Goal: Task Accomplishment & Management: Use online tool/utility

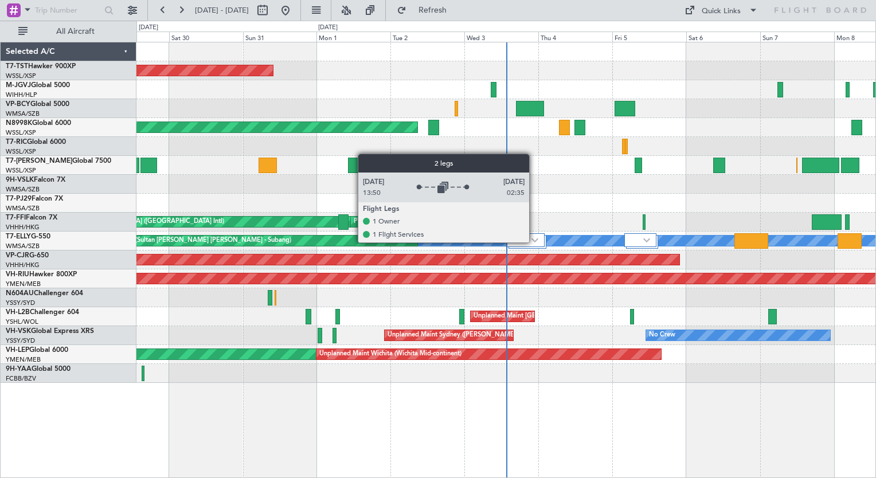
click at [534, 242] on img at bounding box center [534, 240] width 7 height 5
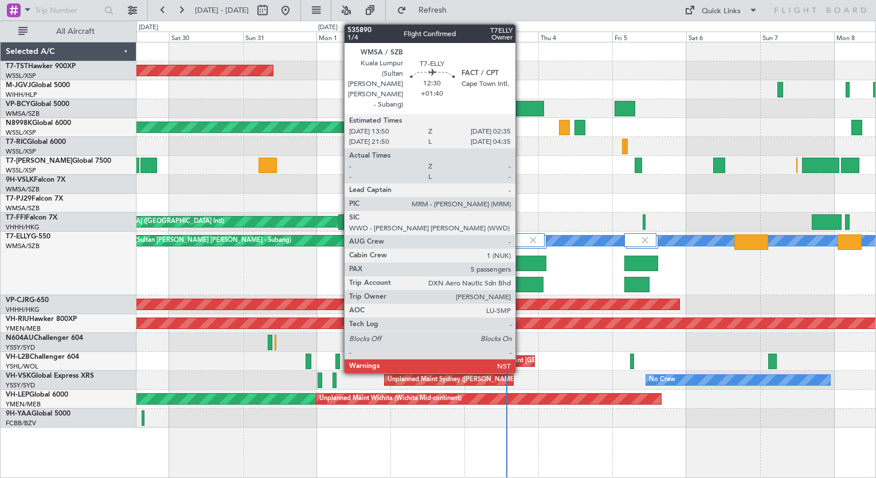
click at [520, 267] on div at bounding box center [527, 263] width 40 height 15
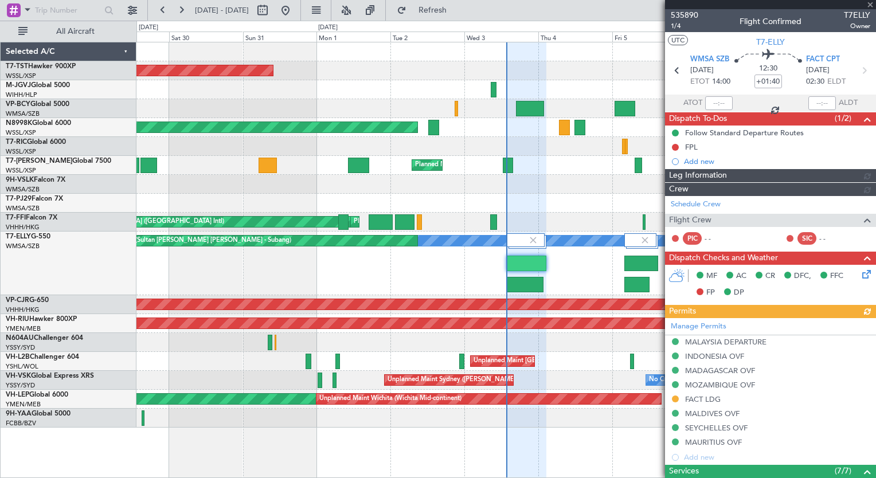
type input "[PERSON_NAME] (BTA)"
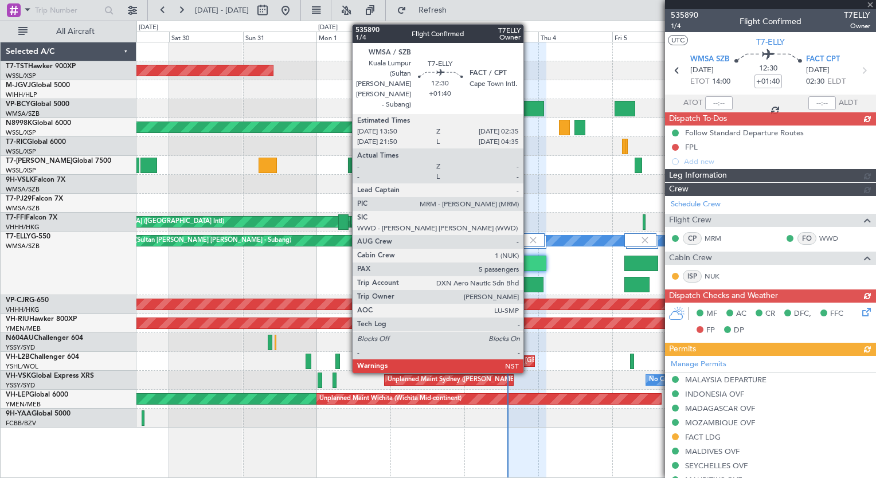
click at [529, 265] on div at bounding box center [527, 263] width 40 height 15
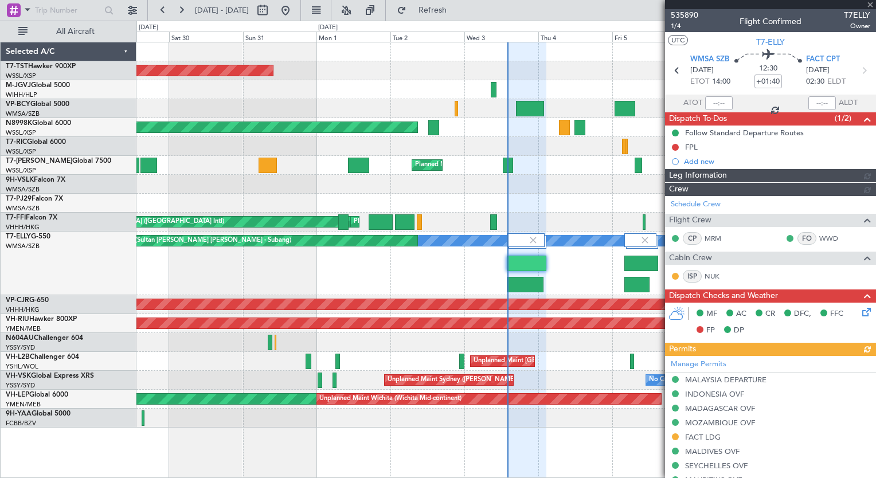
type input "[PERSON_NAME] (BTA)"
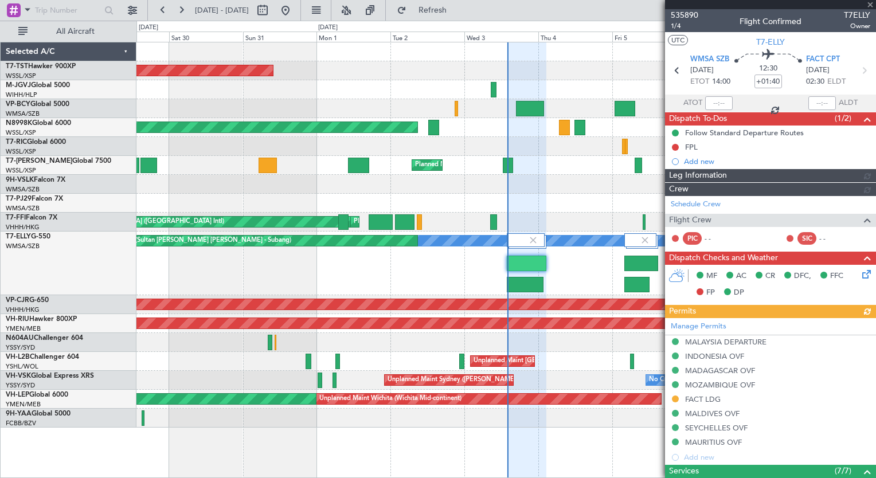
type input "[PERSON_NAME] (BTA)"
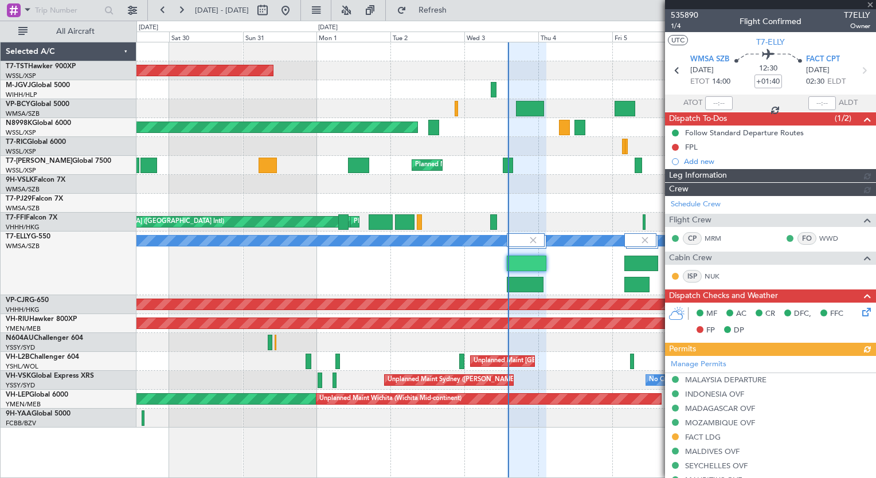
type input "[PERSON_NAME] (BTA)"
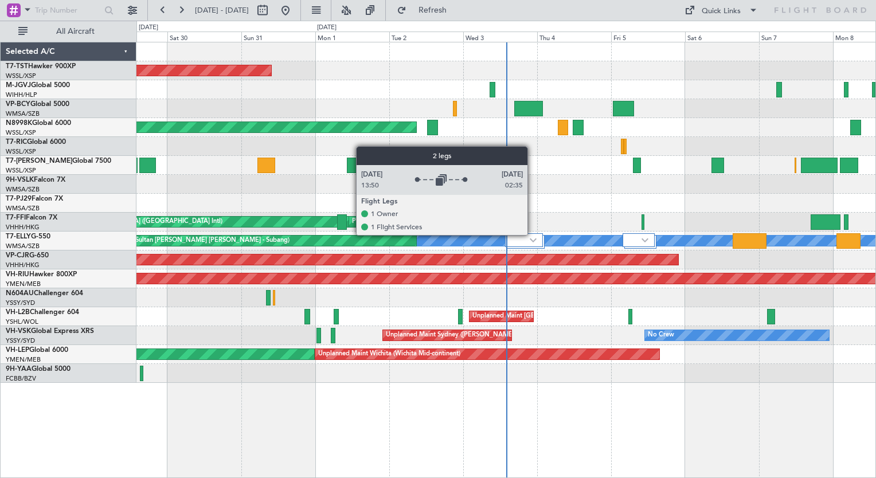
click at [534, 234] on div at bounding box center [524, 240] width 38 height 14
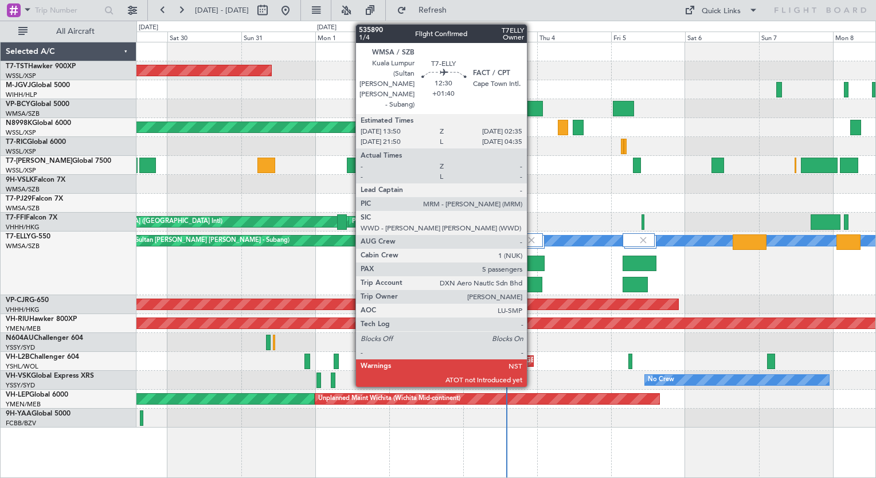
click at [532, 261] on div at bounding box center [525, 263] width 40 height 15
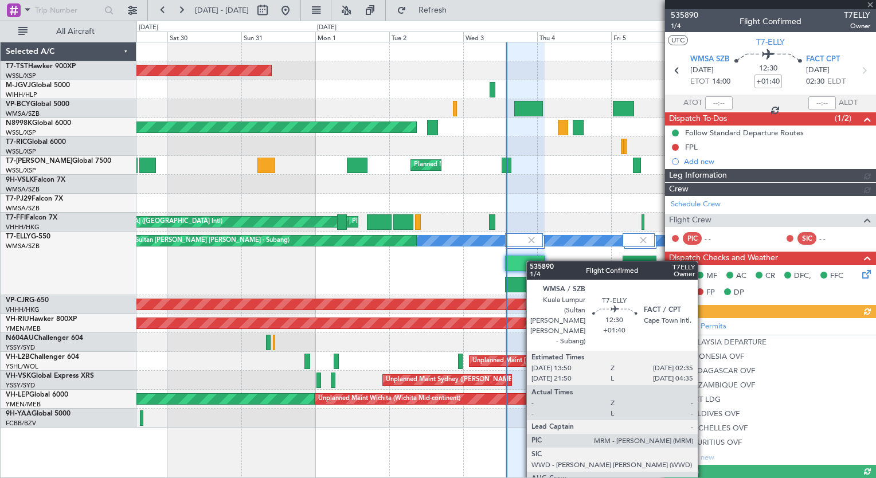
type input "[PERSON_NAME] (BTA)"
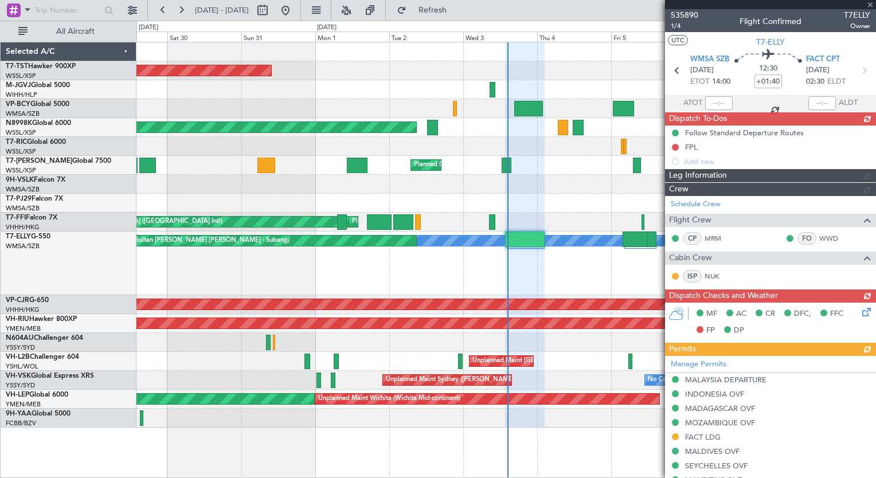
type input "[PERSON_NAME] (BTA)"
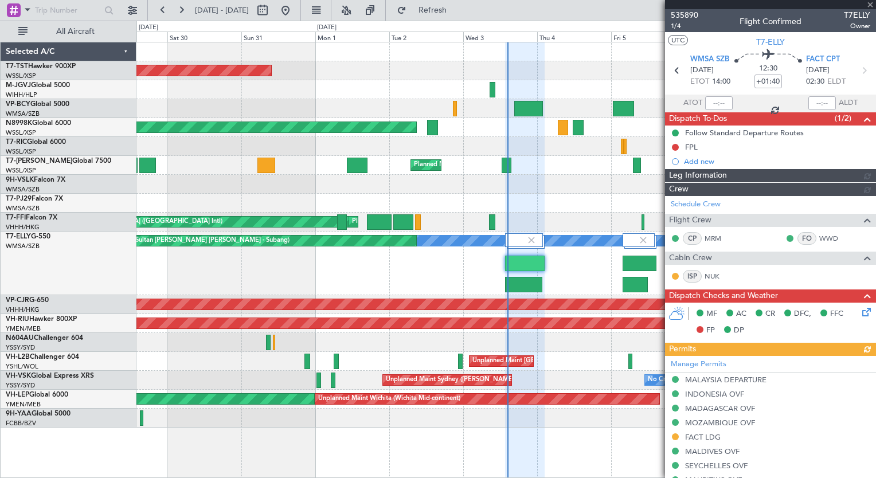
type input "[PERSON_NAME] (BTA)"
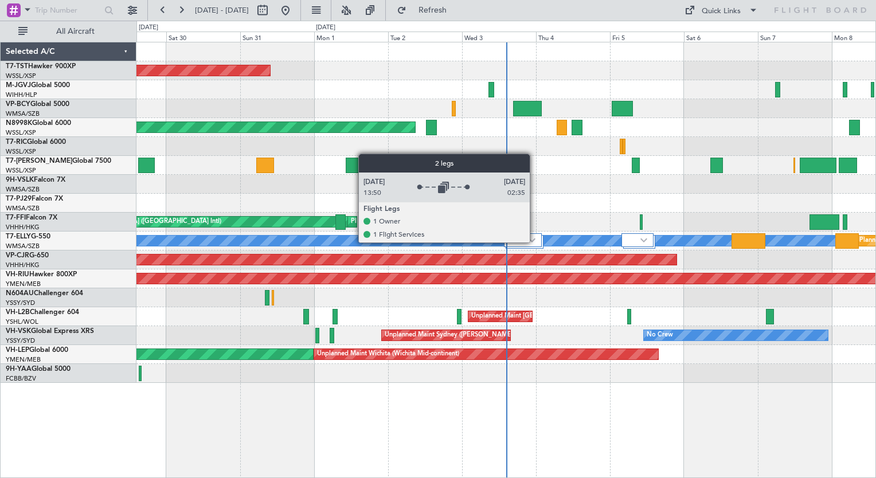
click at [535, 242] on div at bounding box center [523, 240] width 38 height 14
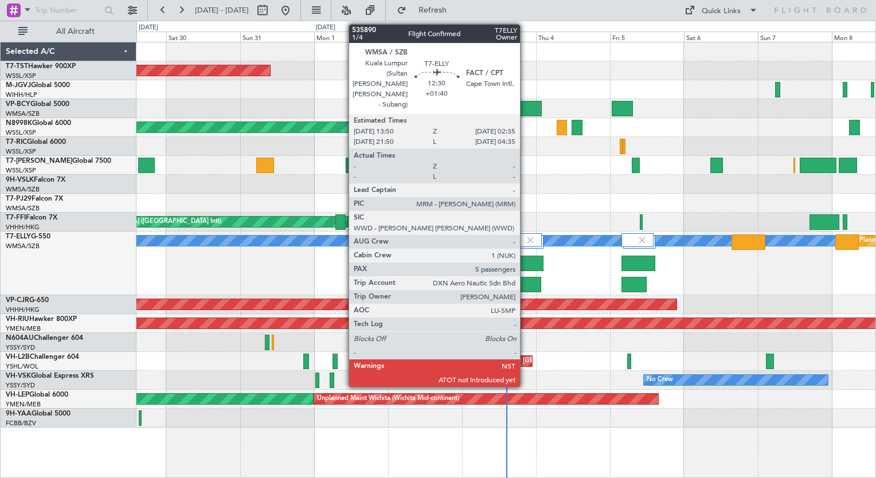
click at [526, 260] on div at bounding box center [524, 263] width 40 height 15
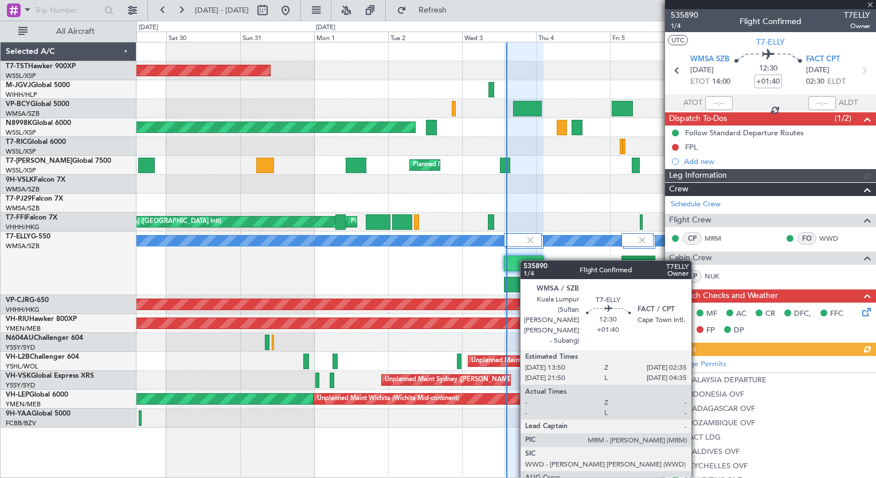
type input "[PERSON_NAME] (BTA)"
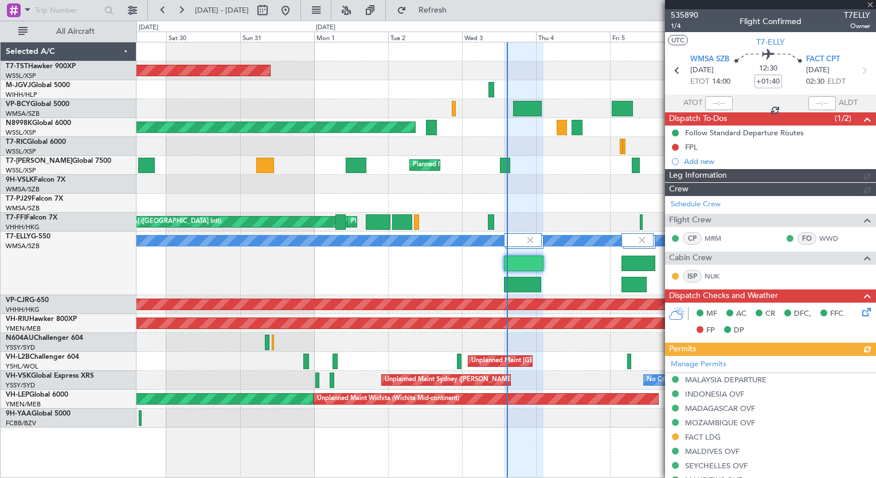
type input "[PERSON_NAME] (BTA)"
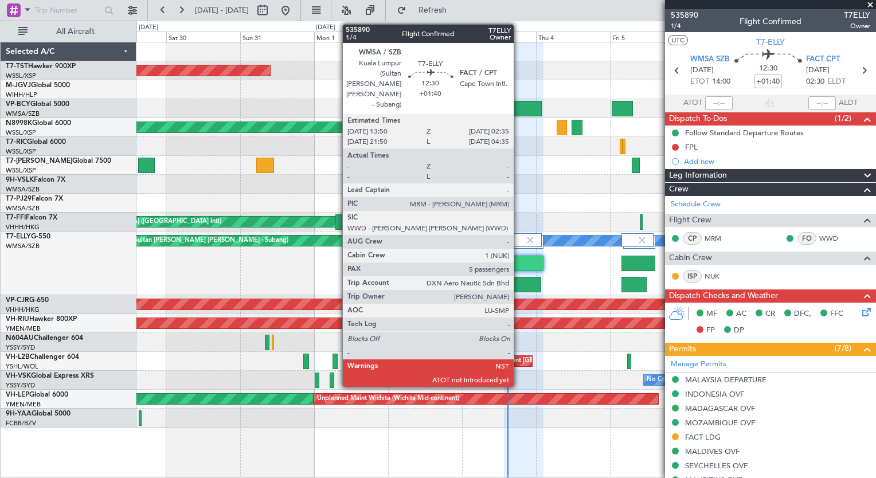
click at [519, 261] on div at bounding box center [524, 263] width 40 height 15
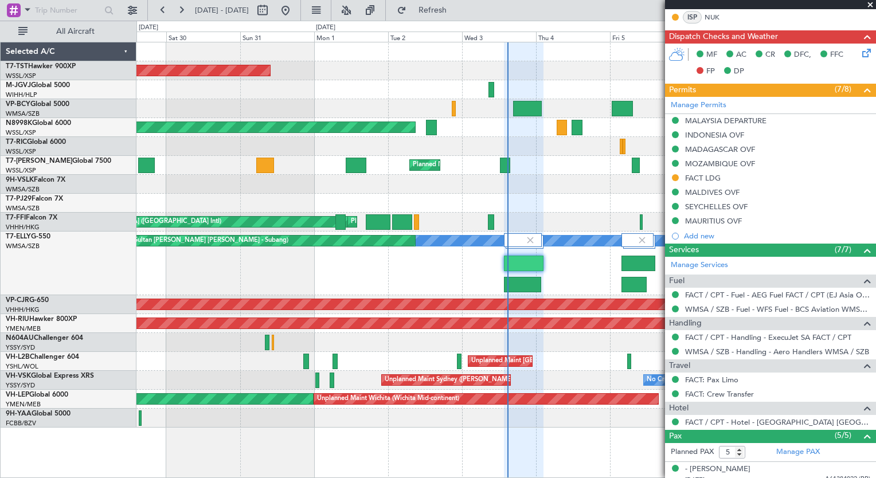
scroll to position [260, 0]
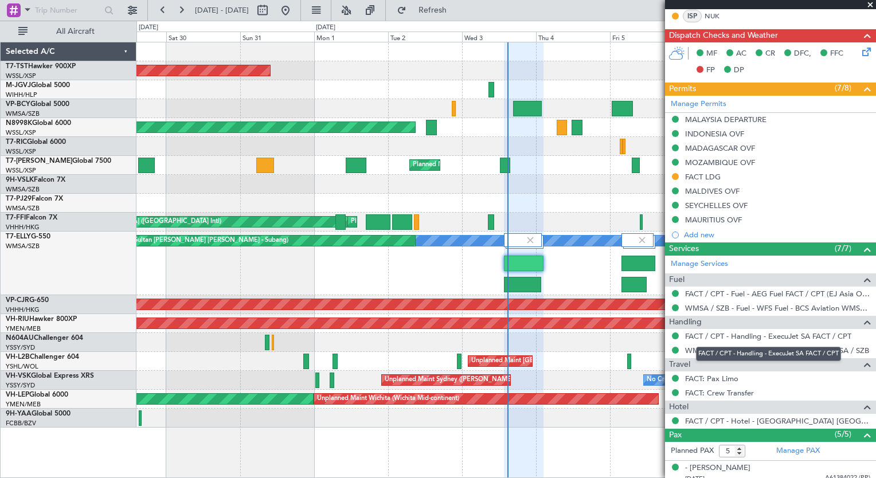
click at [728, 331] on link "FACT / CPT - Handling - ExecuJet SA FACT / CPT" at bounding box center [768, 336] width 166 height 10
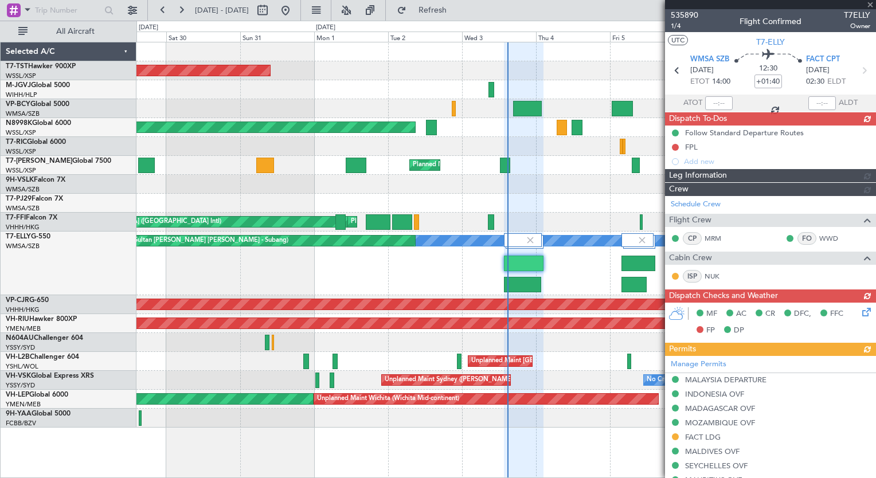
type input "[PERSON_NAME] (BTA)"
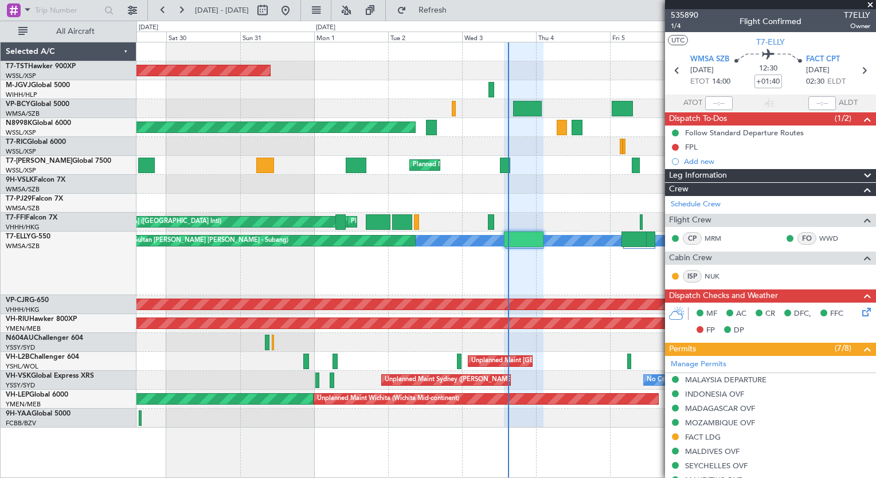
type input "[PERSON_NAME] (BTA)"
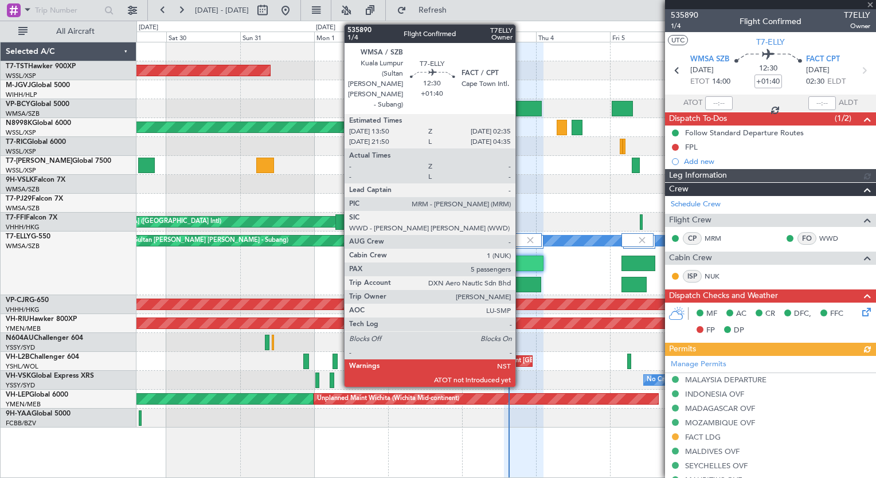
type input "[PERSON_NAME] (BTA)"
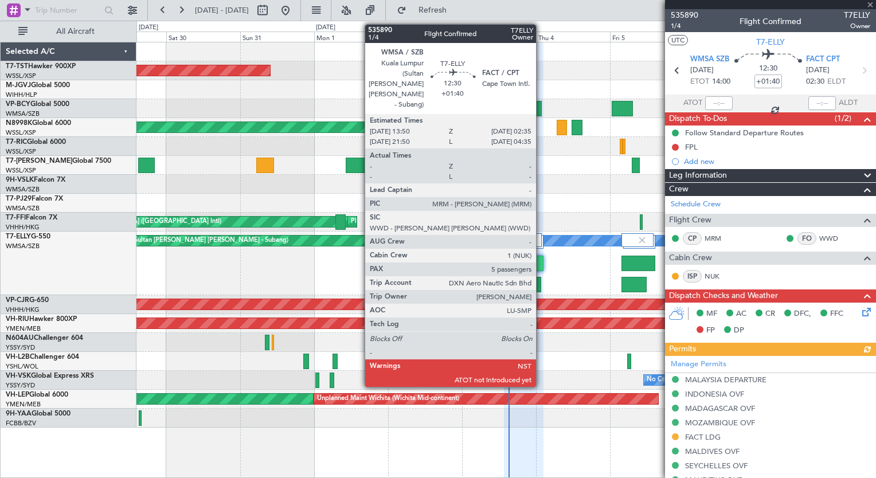
click at [541, 268] on div at bounding box center [524, 263] width 40 height 15
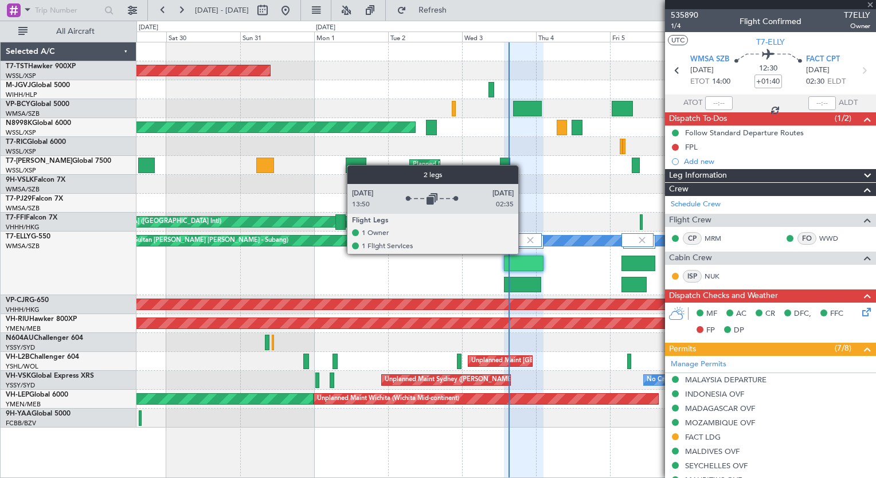
click at [523, 253] on div at bounding box center [524, 245] width 40 height 24
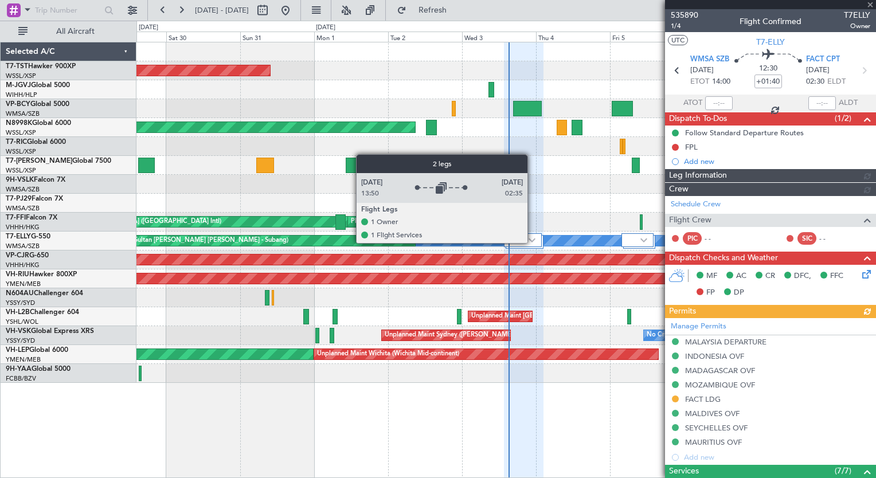
type input "[PERSON_NAME] (BTA)"
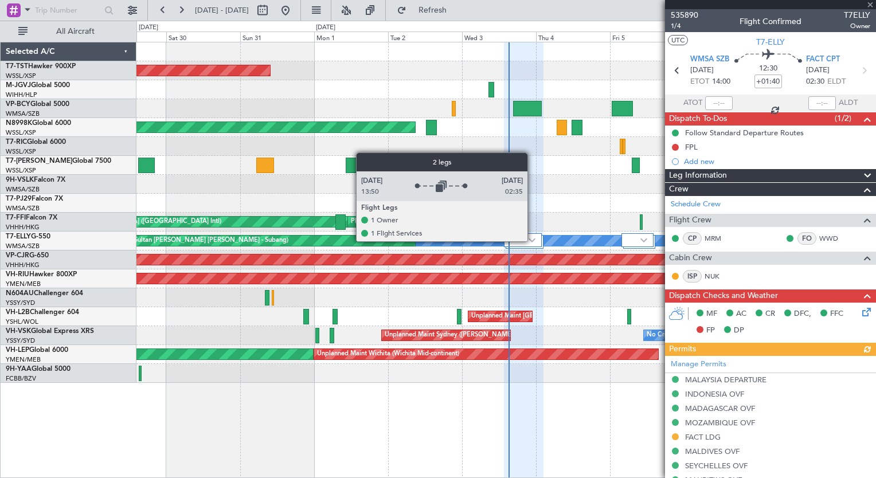
click at [533, 241] on img at bounding box center [532, 240] width 7 height 5
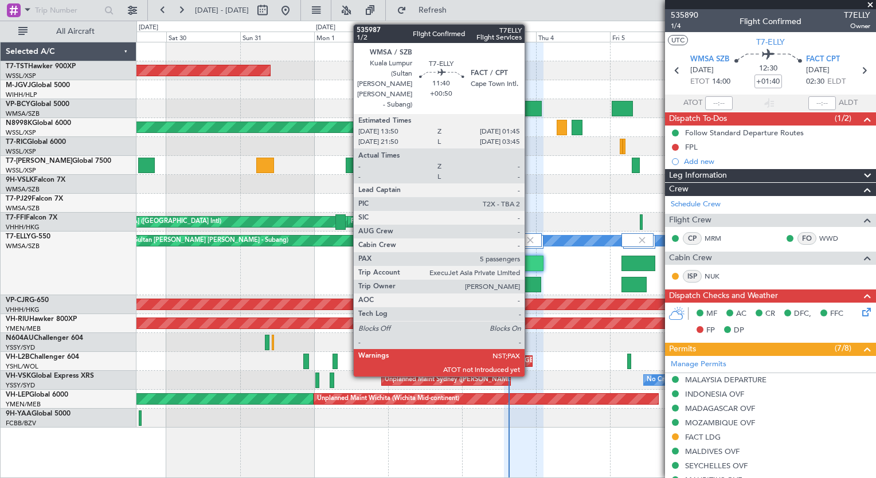
click at [530, 285] on div at bounding box center [522, 284] width 37 height 15
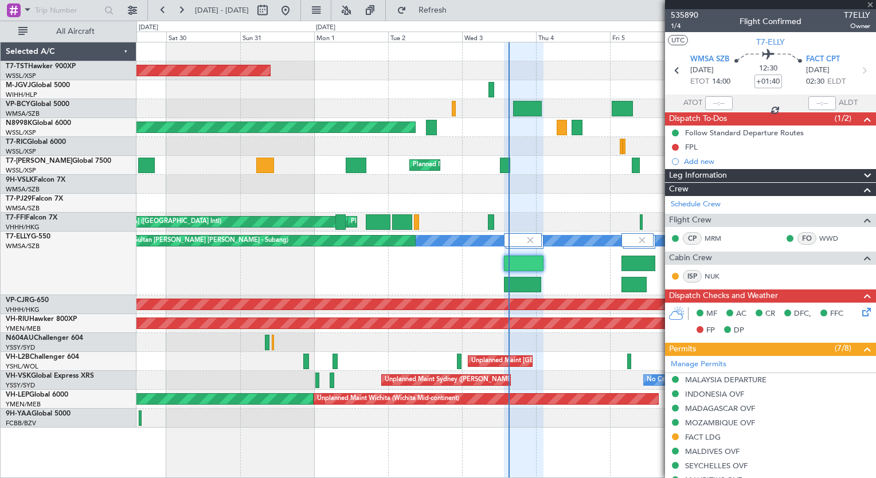
type input "+00:50"
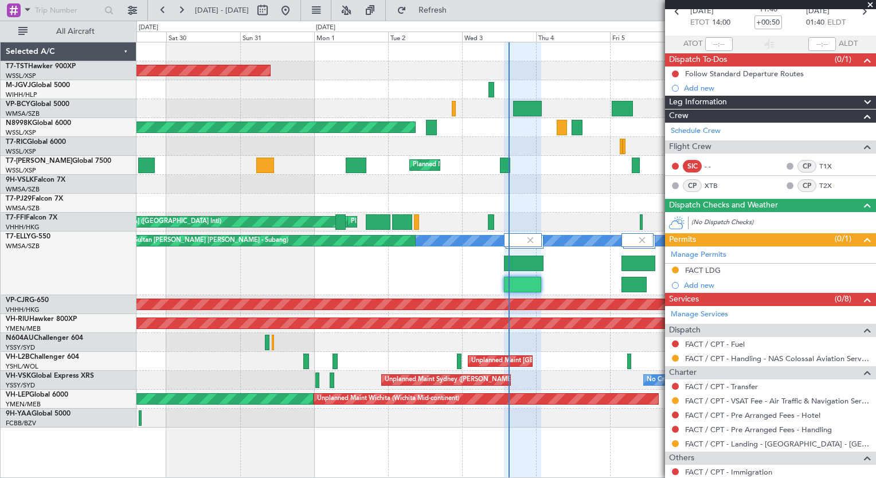
scroll to position [105, 0]
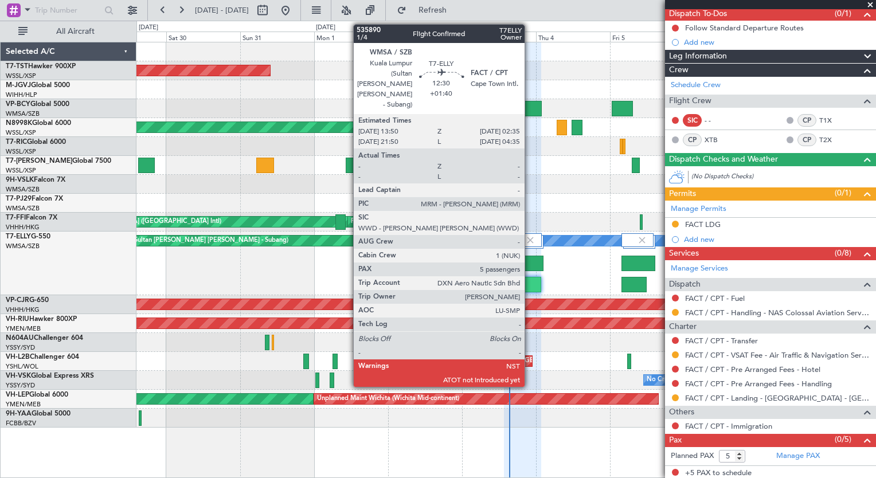
click at [530, 264] on div at bounding box center [524, 263] width 40 height 15
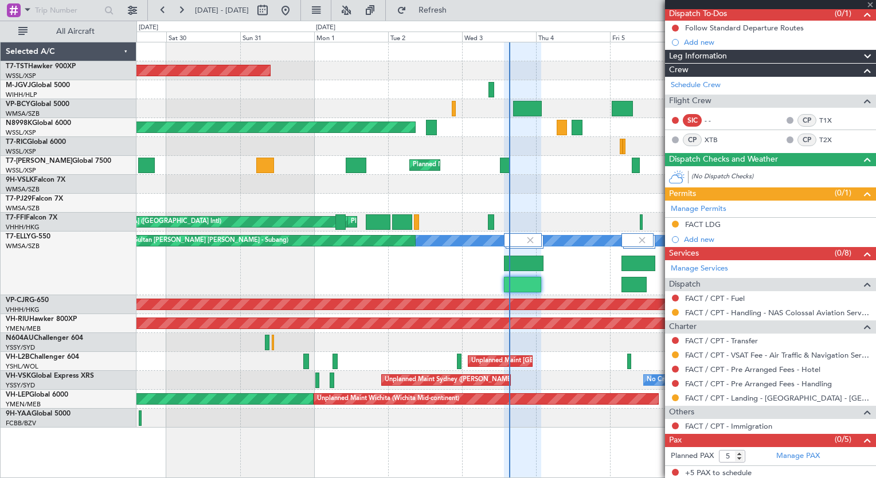
type input "+01:40"
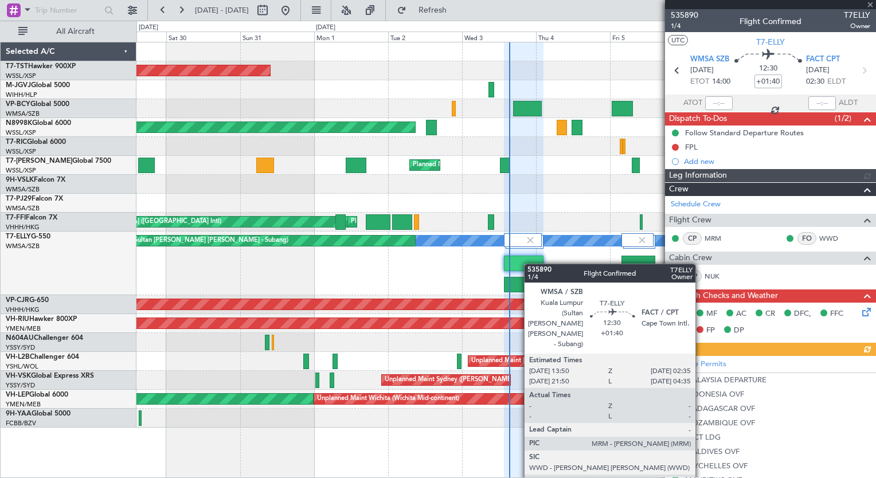
type input "[PERSON_NAME] (BTA)"
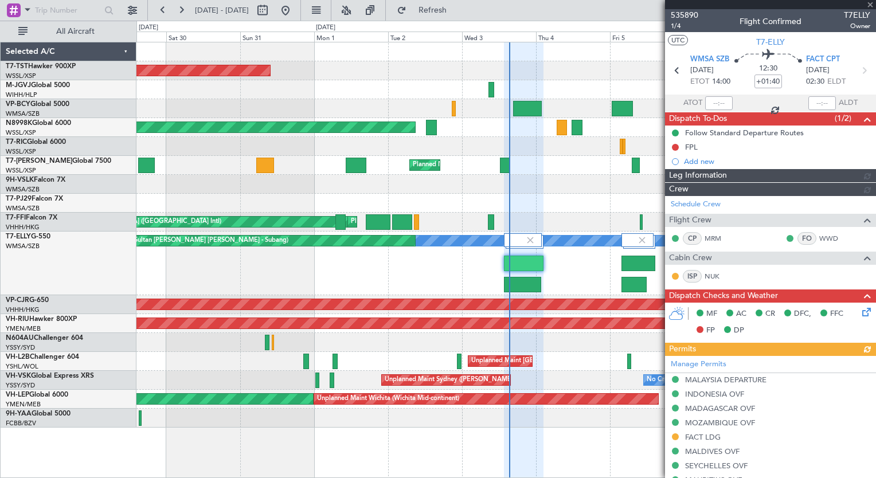
type input "[PERSON_NAME] (BTA)"
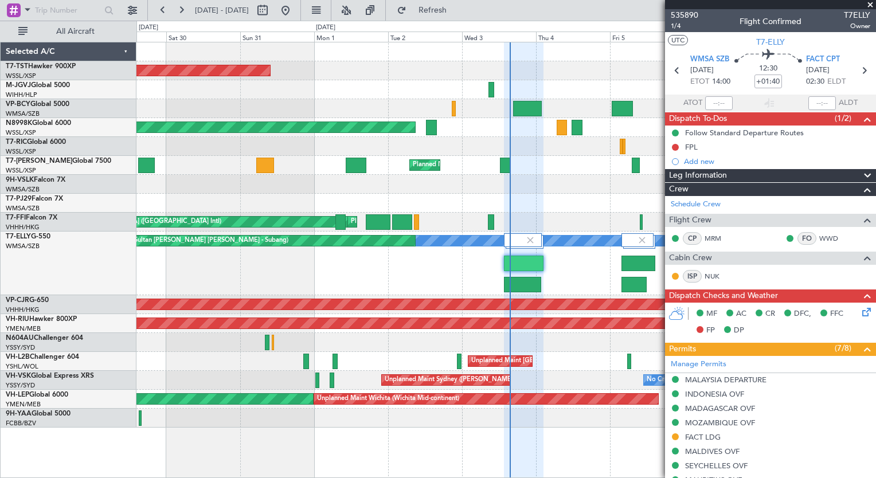
type input "[PERSON_NAME] (BTA)"
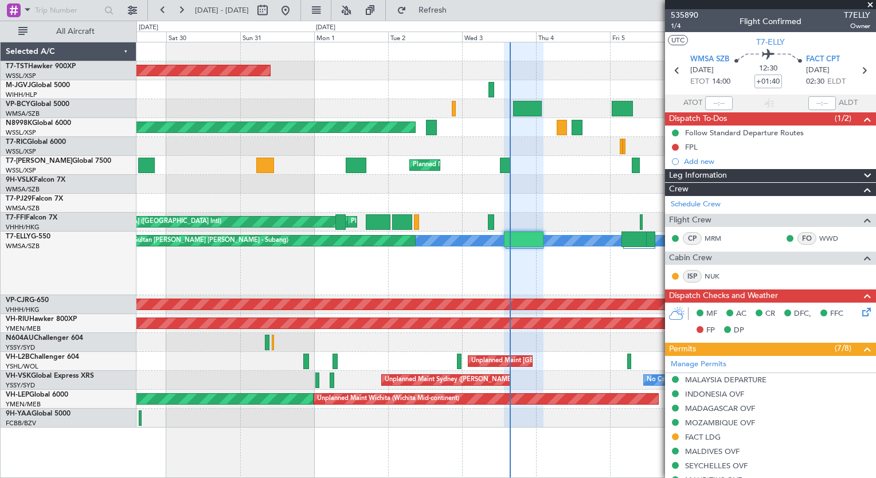
type input "[PERSON_NAME] (BTA)"
